Goal: Task Accomplishment & Management: Use online tool/utility

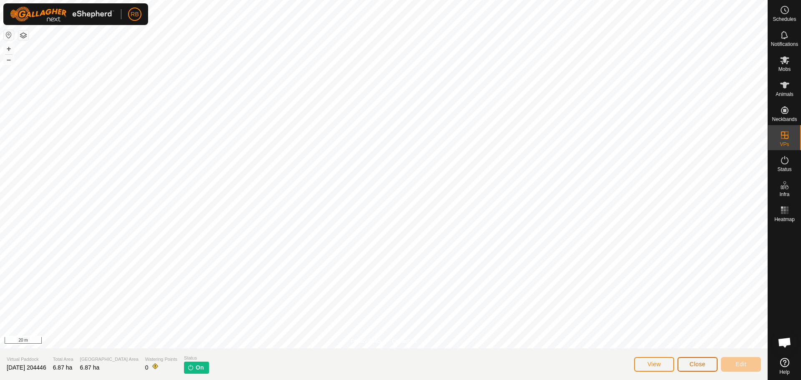
click at [696, 364] on span "Close" at bounding box center [698, 364] width 16 height 7
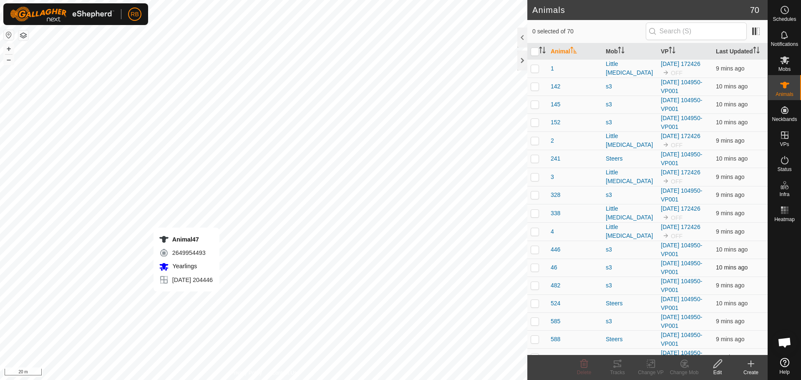
checkbox input "true"
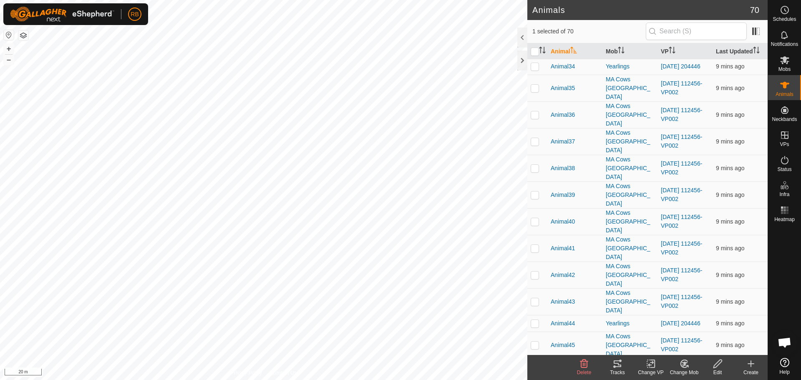
scroll to position [754, 0]
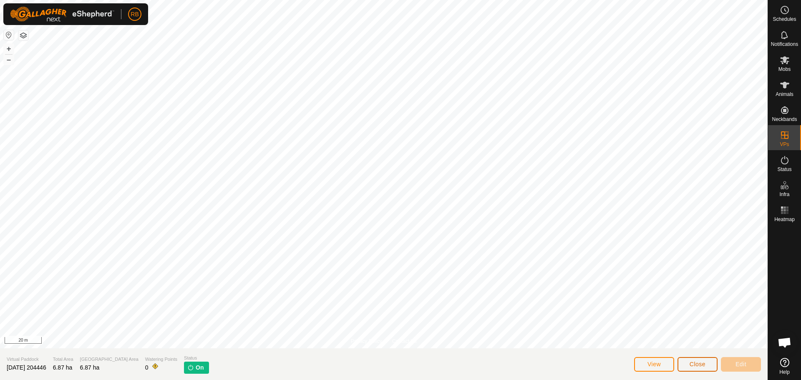
click at [701, 363] on span "Close" at bounding box center [698, 364] width 16 height 7
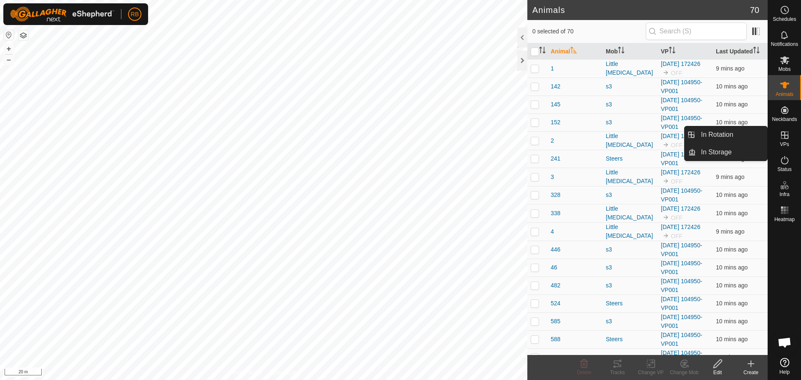
drag, startPoint x: 778, startPoint y: 147, endPoint x: 784, endPoint y: 140, distance: 9.8
click at [784, 140] on icon at bounding box center [785, 135] width 10 height 10
click at [746, 137] on link "In Rotation" at bounding box center [731, 134] width 71 height 17
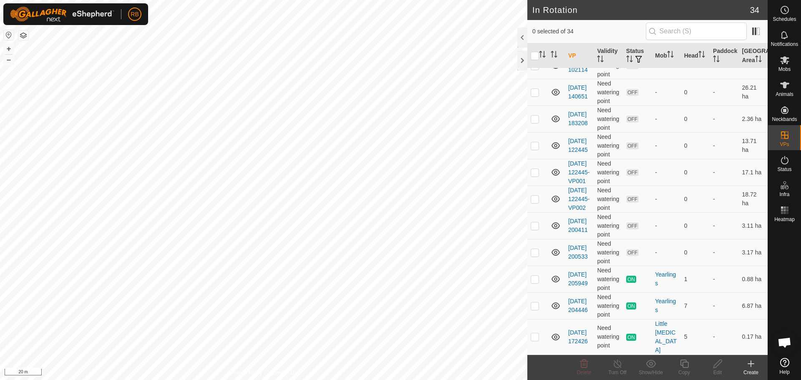
scroll to position [708, 0]
click at [537, 309] on p-checkbox at bounding box center [535, 306] width 8 height 7
checkbox input "true"
click at [684, 366] on icon at bounding box center [684, 364] width 10 height 10
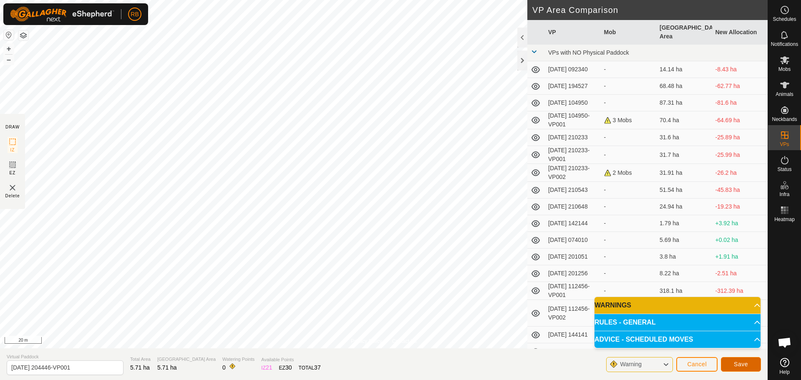
click at [758, 366] on button "Save" at bounding box center [741, 364] width 40 height 15
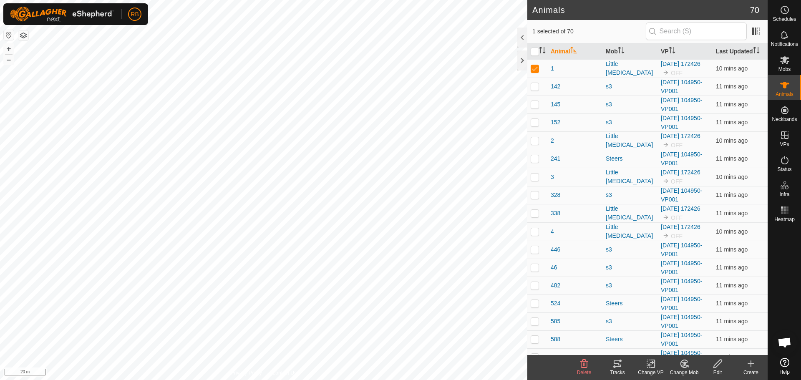
click at [270, 380] on html "RB Schedules Notifications Mobs Animals Neckbands VPs Status Infra Heatmap Help…" at bounding box center [400, 190] width 801 height 380
checkbox input "true"
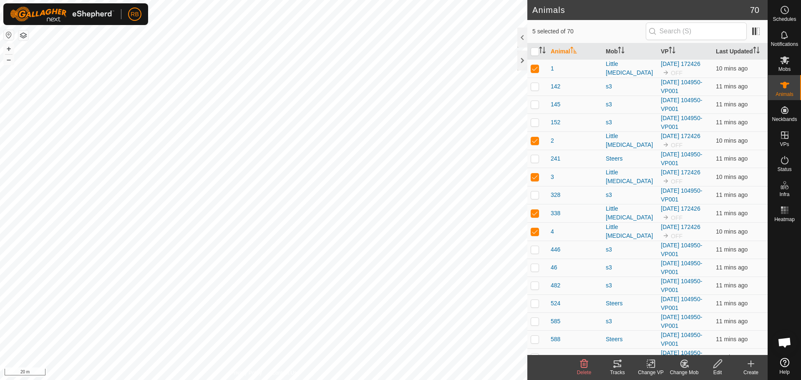
click at [615, 365] on icon at bounding box center [618, 364] width 10 height 10
checkbox input "true"
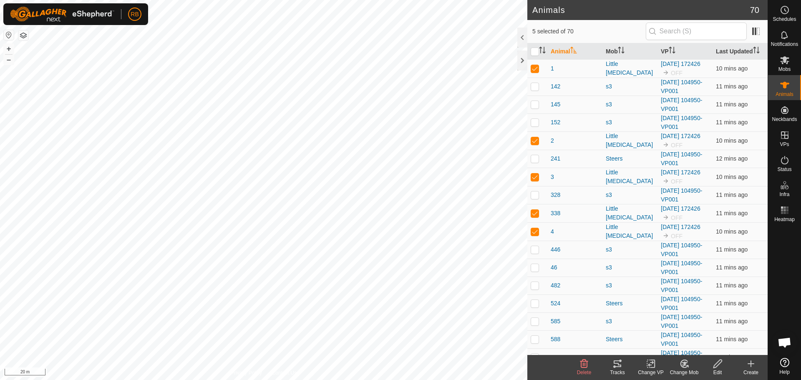
click at [645, 364] on change-vp-svg-icon at bounding box center [650, 364] width 33 height 10
click at [678, 328] on link "Choose VP..." at bounding box center [676, 328] width 83 height 17
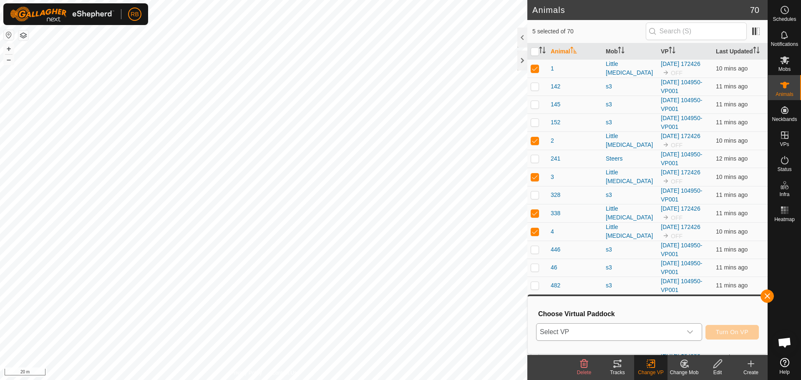
click at [641, 333] on span "Select VP" at bounding box center [609, 332] width 145 height 17
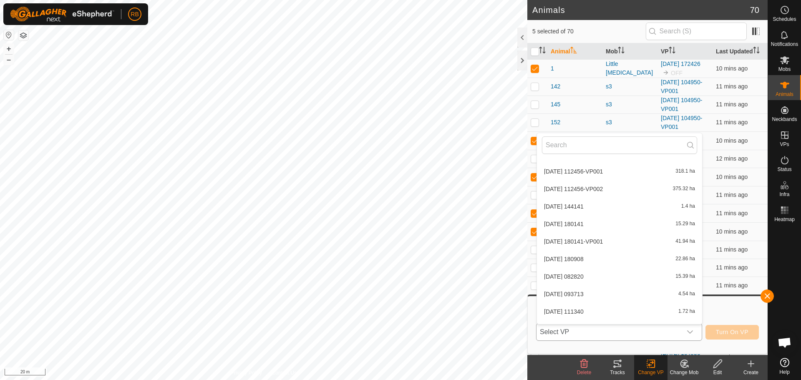
scroll to position [465, 0]
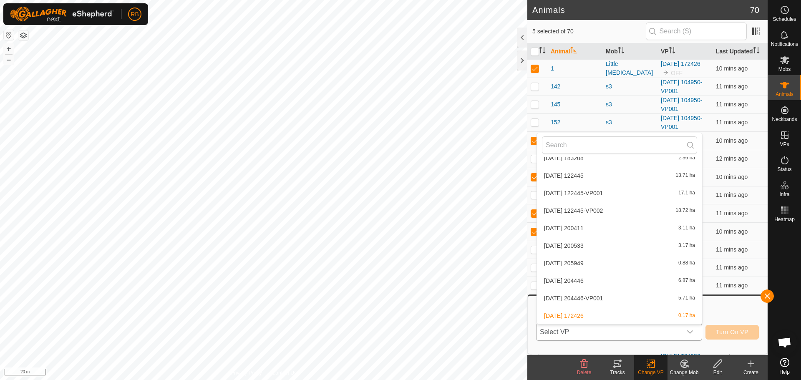
click at [572, 314] on li "[DATE] 172426 0.17 ha" at bounding box center [619, 316] width 165 height 17
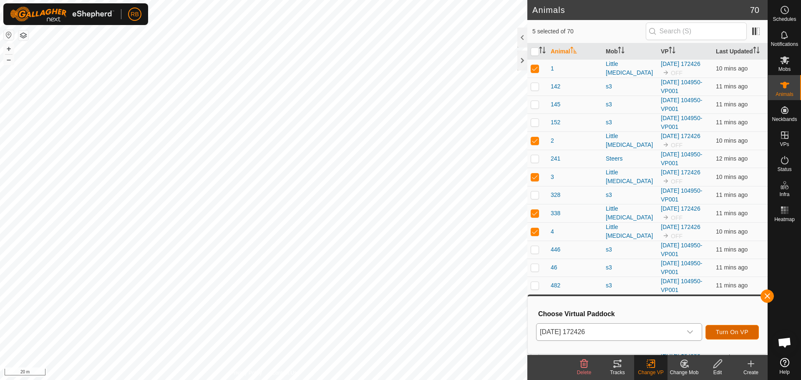
click at [716, 330] on span "Turn On VP" at bounding box center [732, 332] width 33 height 7
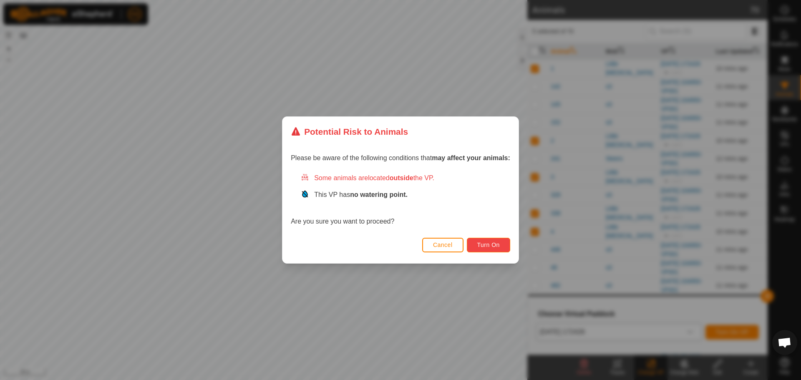
click at [490, 242] on span "Turn On" at bounding box center [488, 245] width 23 height 7
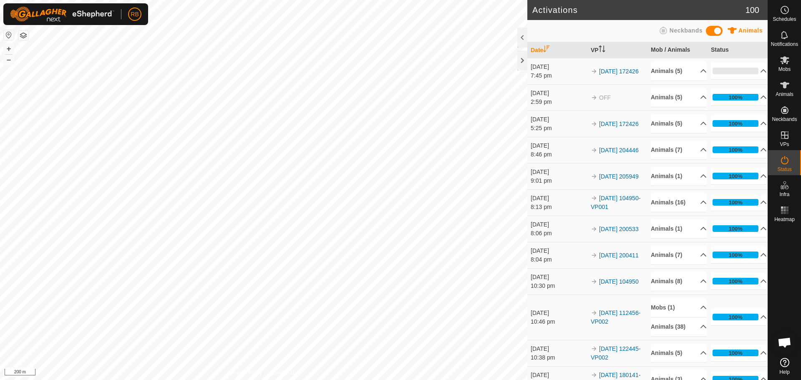
click at [0, 198] on html "RB Schedules Notifications Mobs Animals Neckbands VPs Status Infra Heatmap Help…" at bounding box center [400, 190] width 801 height 380
